Goal: Check status: Check status

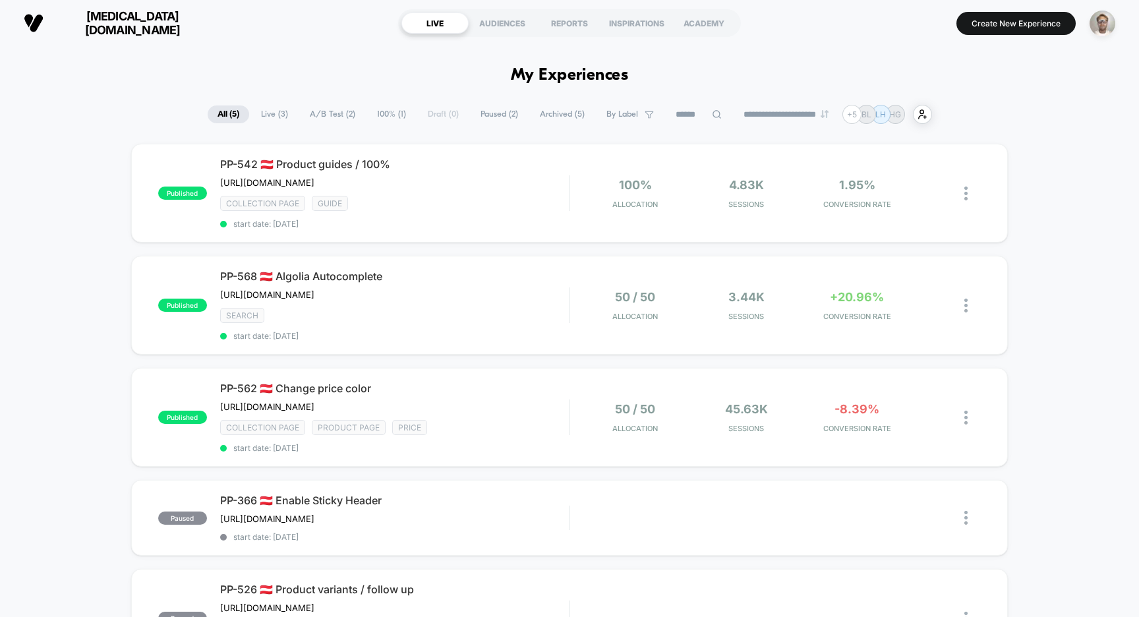
scroll to position [3, 0]
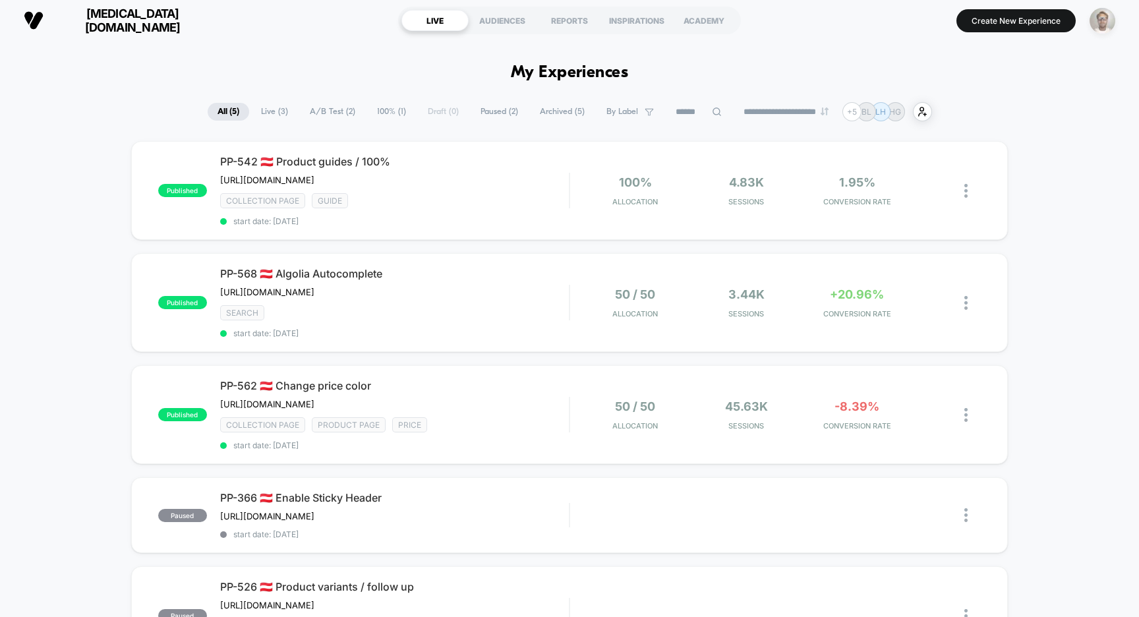
click at [1106, 19] on img "button" at bounding box center [1103, 21] width 26 height 26
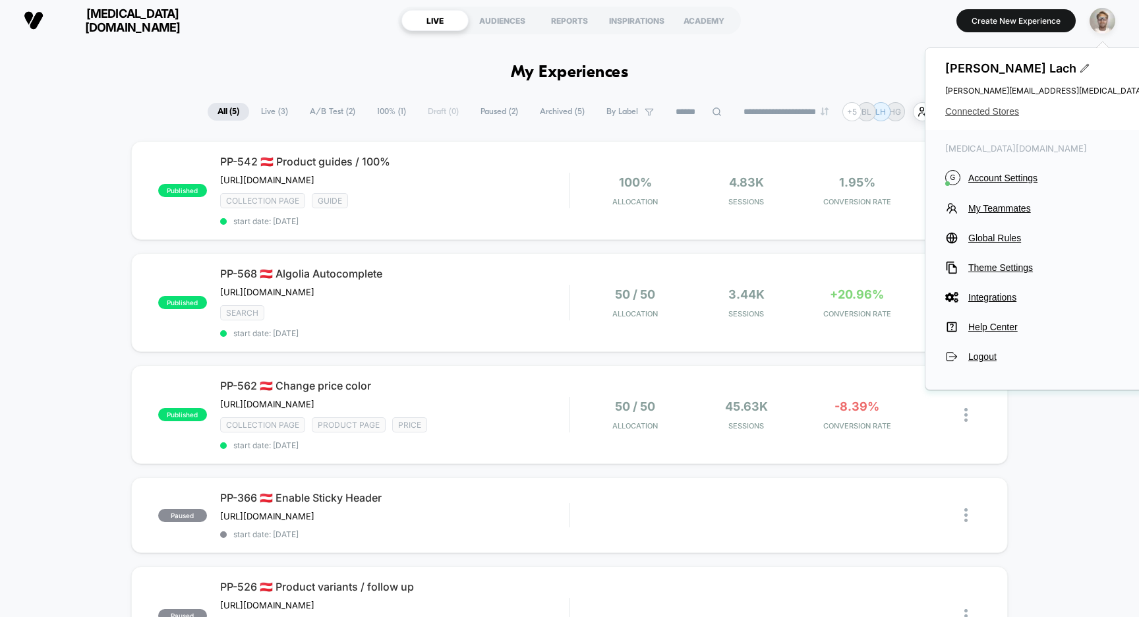
click at [996, 110] on span "Connected Stores" at bounding box center [1076, 111] width 262 height 11
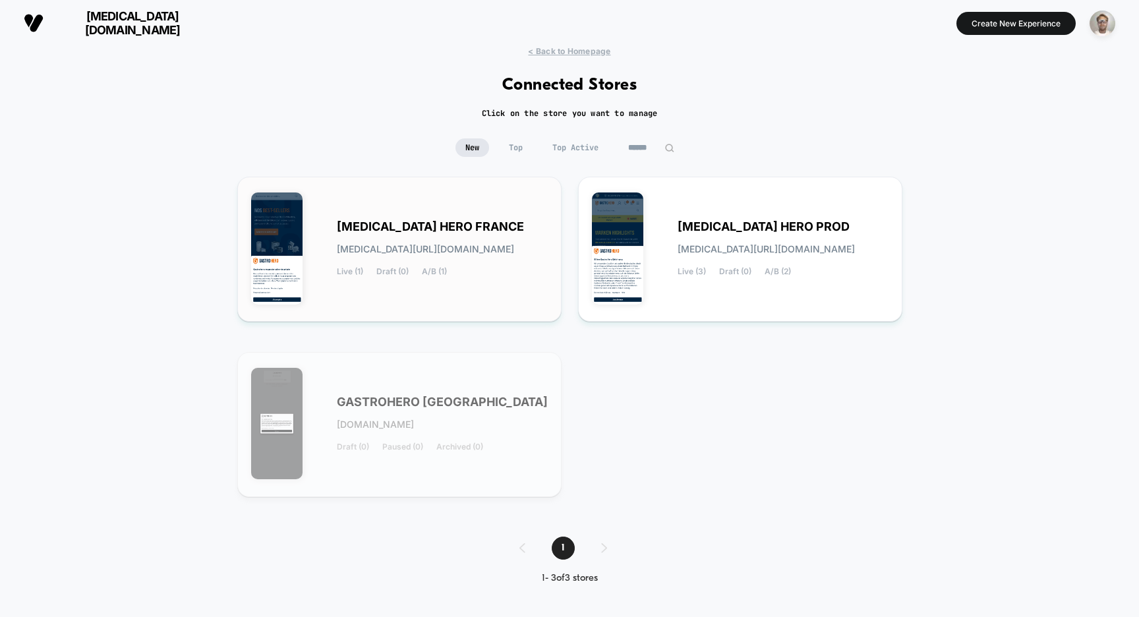
click at [469, 224] on span "[MEDICAL_DATA] HERO FRANCE" at bounding box center [430, 226] width 187 height 9
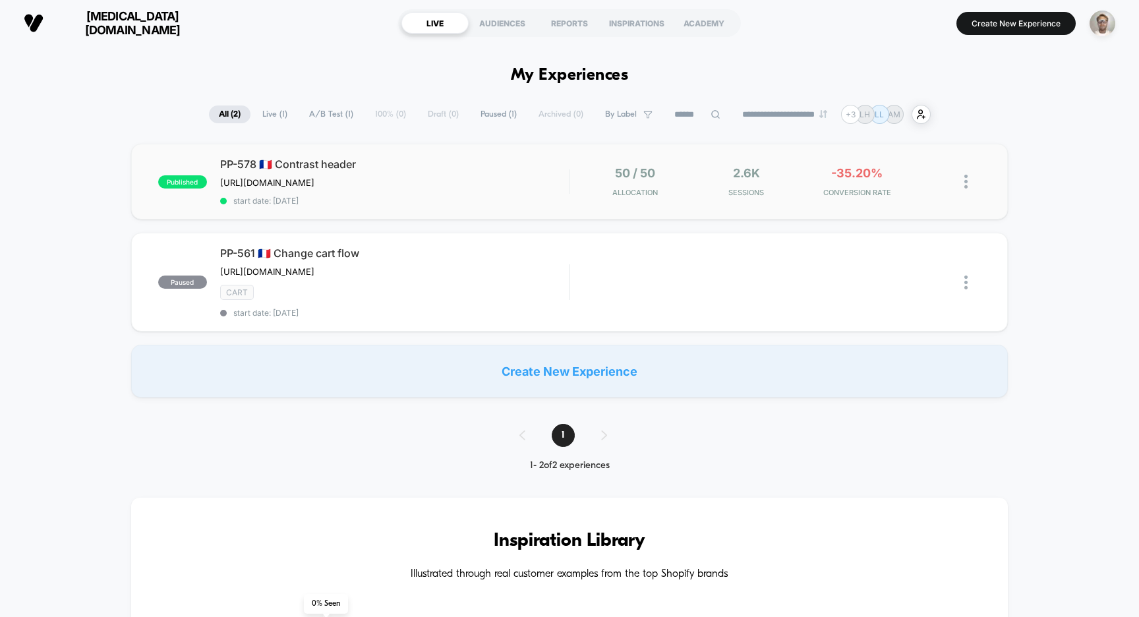
click at [511, 202] on span "start date: [DATE]" at bounding box center [394, 201] width 349 height 10
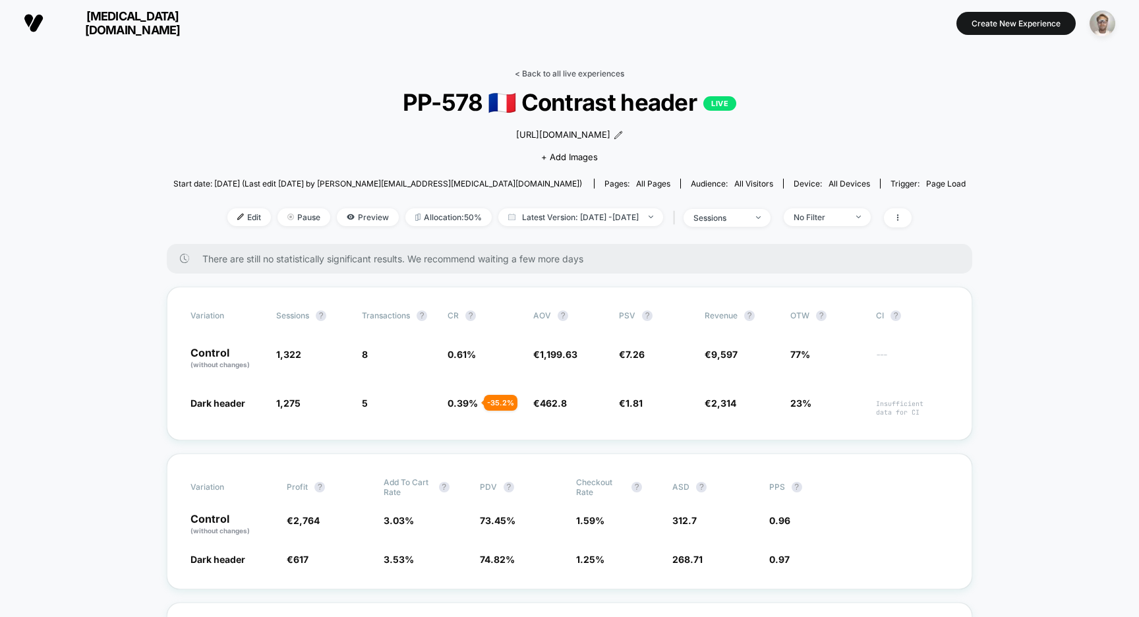
click at [569, 74] on link "< Back to all live experiences" at bounding box center [569, 74] width 109 height 10
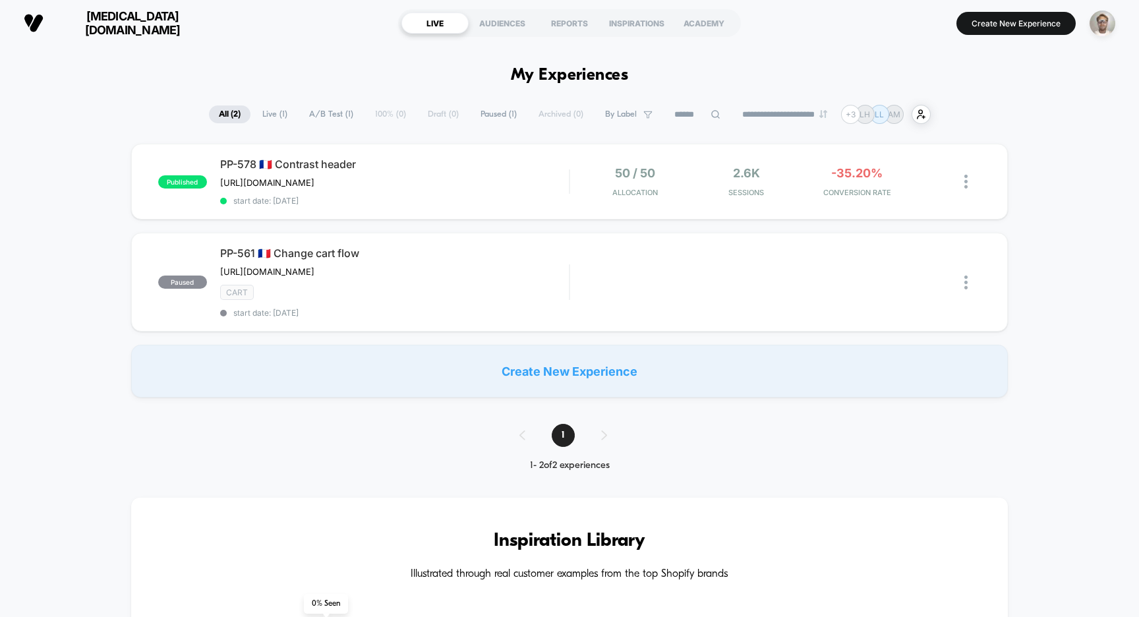
click at [692, 204] on div "published PP-578 🇫🇷 Contrast header [URL][DOMAIN_NAME] Click to edit experience…" at bounding box center [569, 182] width 877 height 76
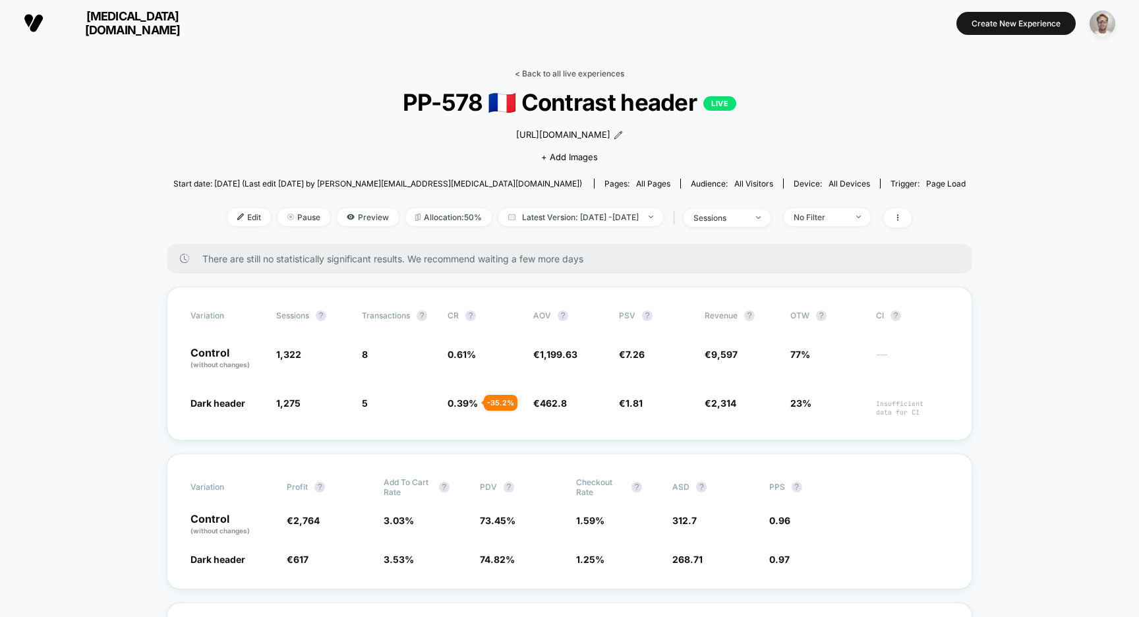
click at [571, 74] on link "< Back to all live experiences" at bounding box center [569, 74] width 109 height 10
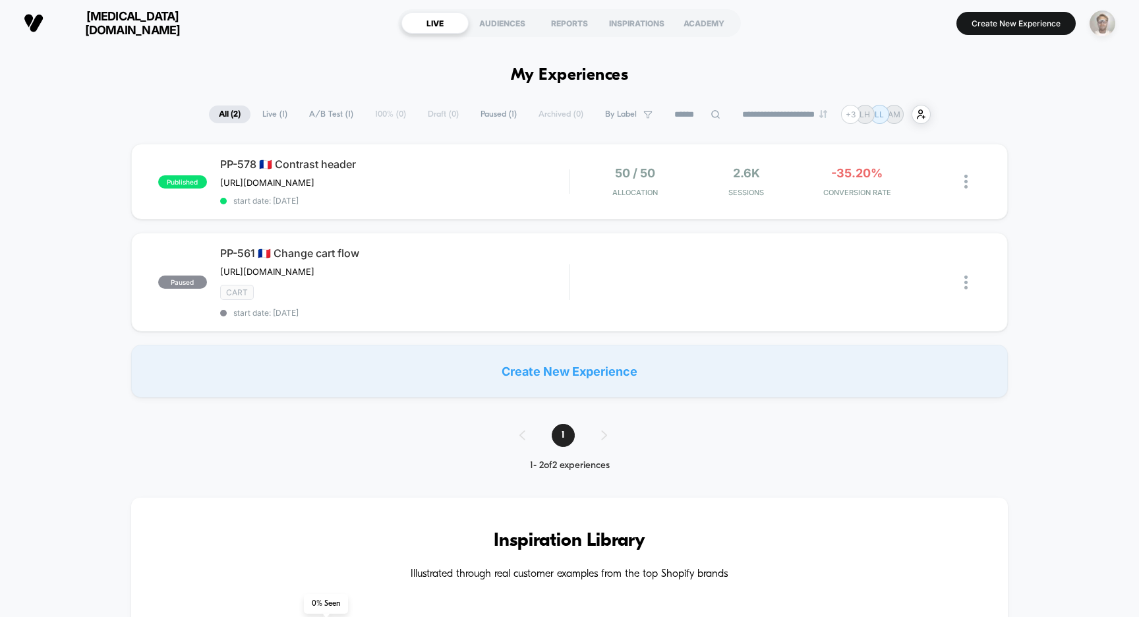
click at [1099, 20] on img "button" at bounding box center [1103, 24] width 26 height 26
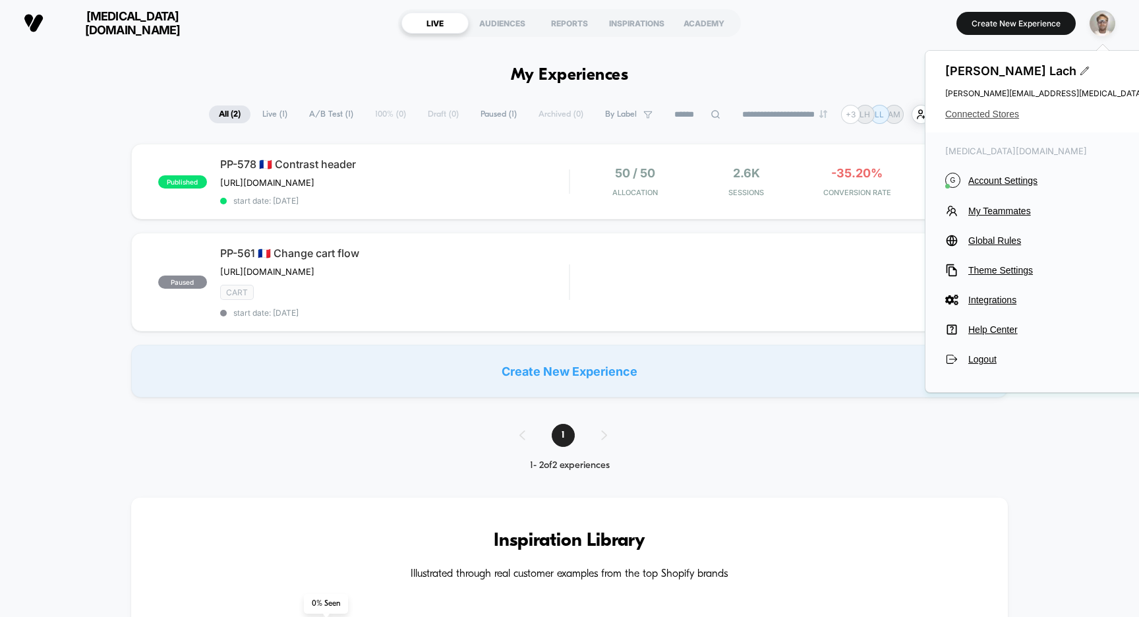
click at [1004, 113] on span "Connected Stores" at bounding box center [1076, 114] width 262 height 11
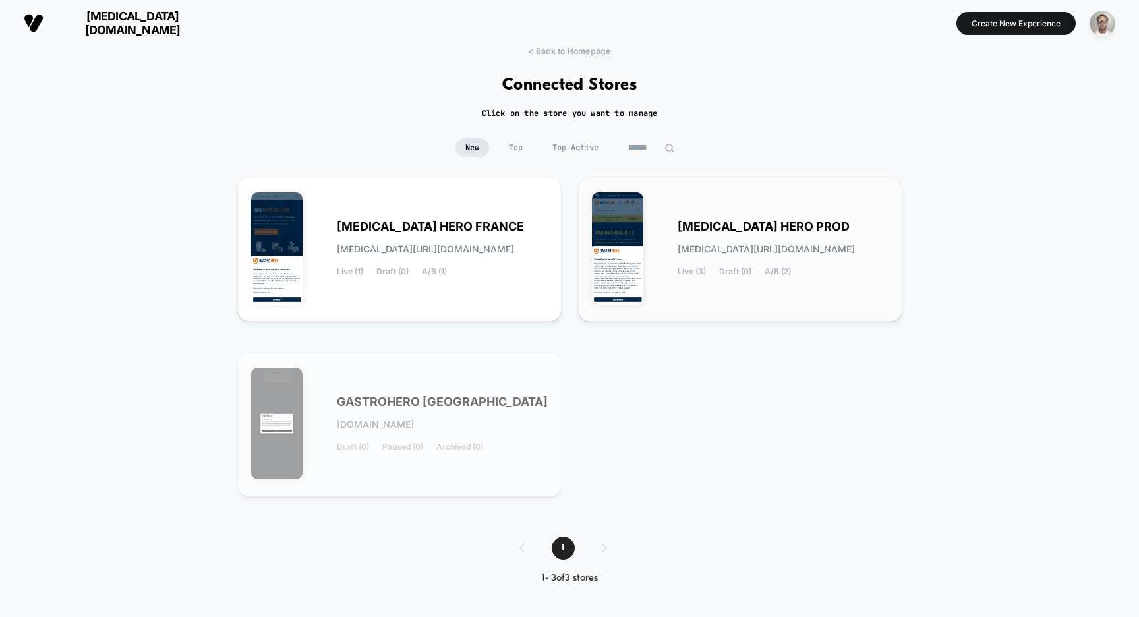
click at [770, 238] on div "[MEDICAL_DATA] HERO PROD [MEDICAL_DATA][URL][DOMAIN_NAME] Live (3) Draft (0) A/…" at bounding box center [783, 249] width 211 height 54
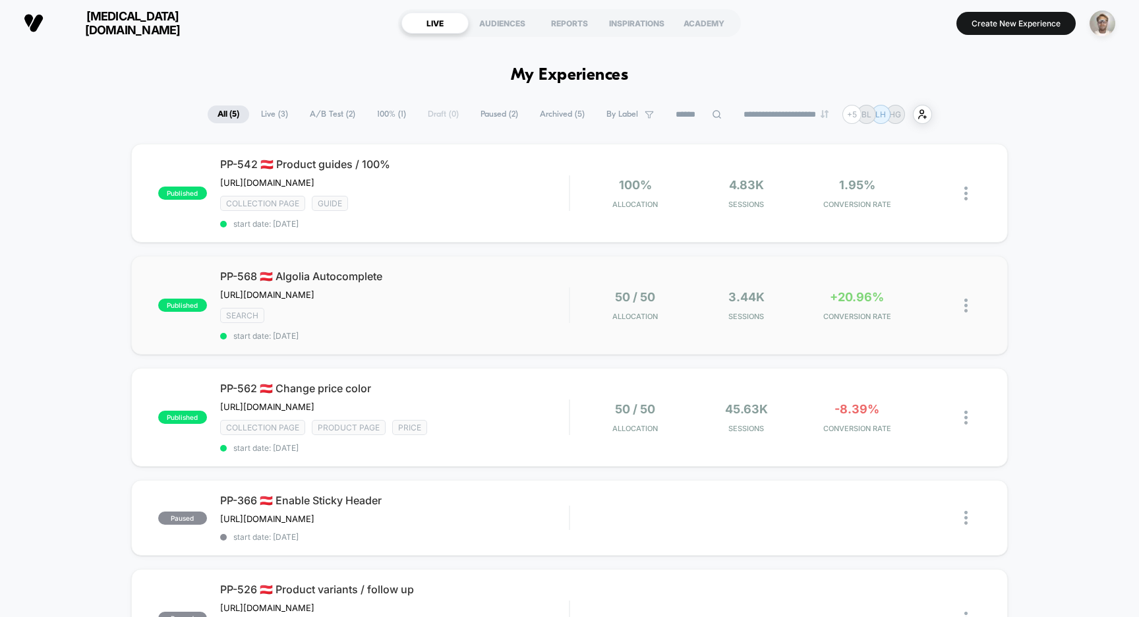
click at [494, 341] on div "published PP-568 🇦🇹 Algolia Autocomplete [URL][DOMAIN_NAME] Click to edit exper…" at bounding box center [569, 305] width 877 height 99
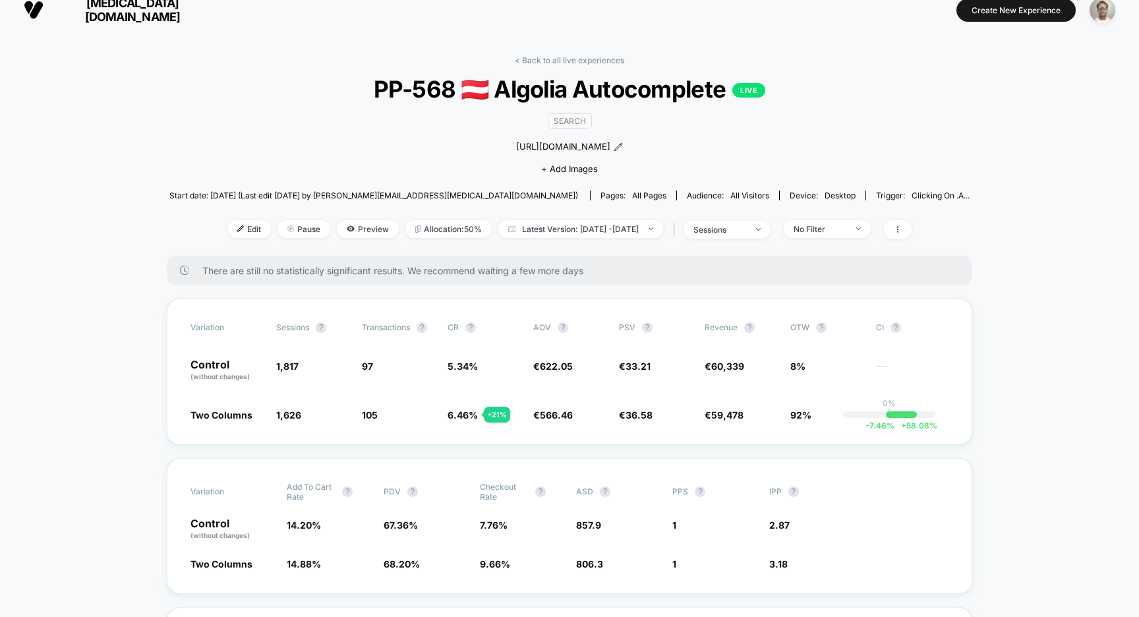
scroll to position [51, 0]
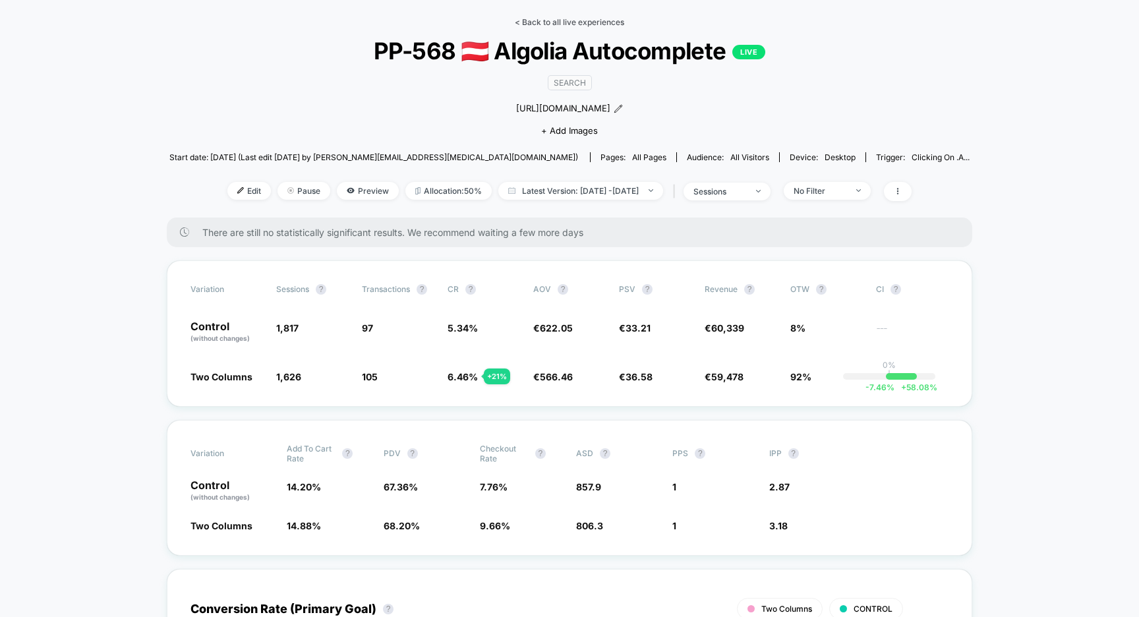
click at [602, 23] on link "< Back to all live experiences" at bounding box center [569, 22] width 109 height 10
